Goal: Information Seeking & Learning: Find specific fact

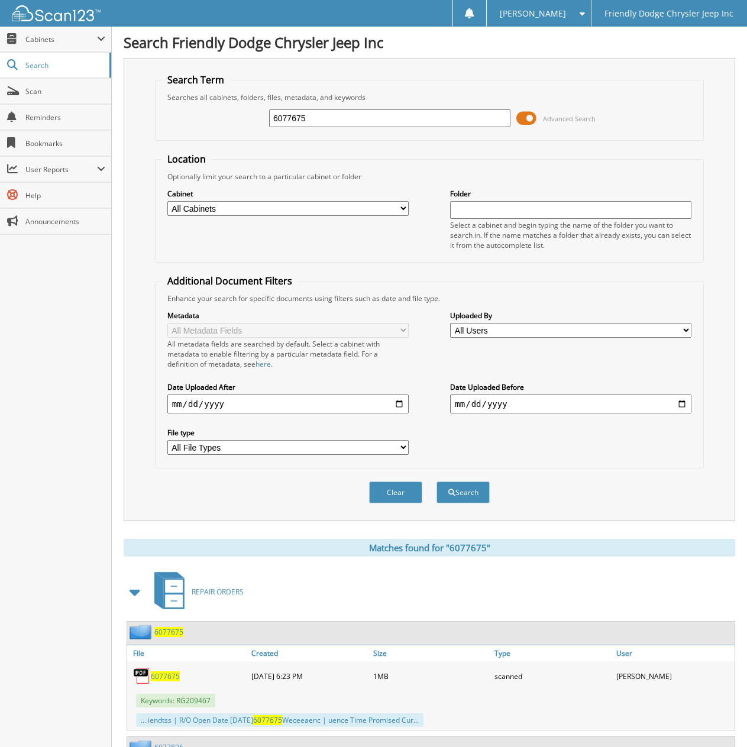
drag, startPoint x: 308, startPoint y: 121, endPoint x: 180, endPoint y: 129, distance: 128.6
click at [180, 129] on div "6077675 Advanced Search" at bounding box center [430, 118] width 537 height 32
type input "6078588"
click at [437, 482] on button "Search" at bounding box center [463, 493] width 53 height 22
click at [156, 675] on span "6078588" at bounding box center [165, 677] width 29 height 10
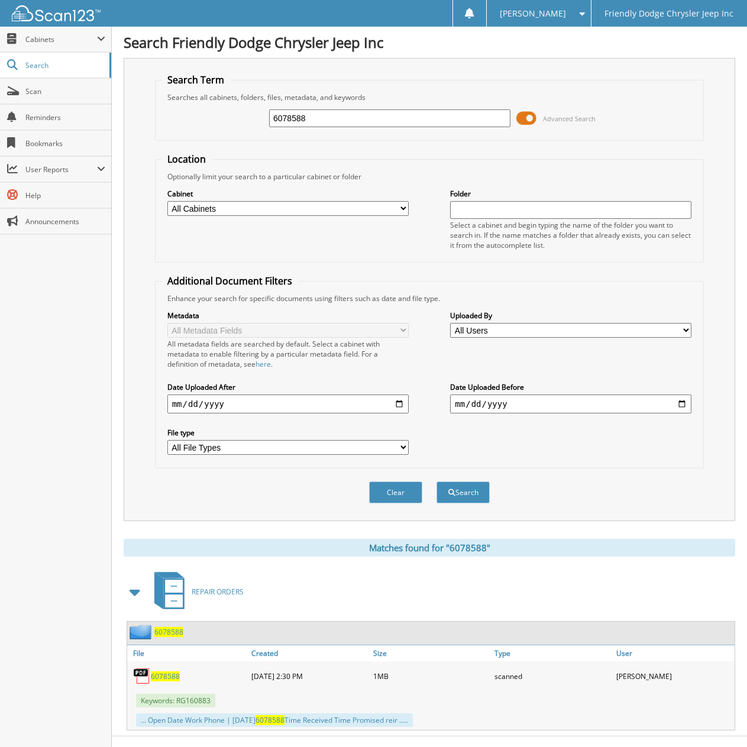
drag, startPoint x: 319, startPoint y: 120, endPoint x: 203, endPoint y: 122, distance: 116.0
click at [203, 122] on div "6078588 Advanced Search" at bounding box center [430, 118] width 537 height 32
type input "6078321"
click at [437, 482] on button "Search" at bounding box center [463, 493] width 53 height 22
